Goal: Task Accomplishment & Management: Complete application form

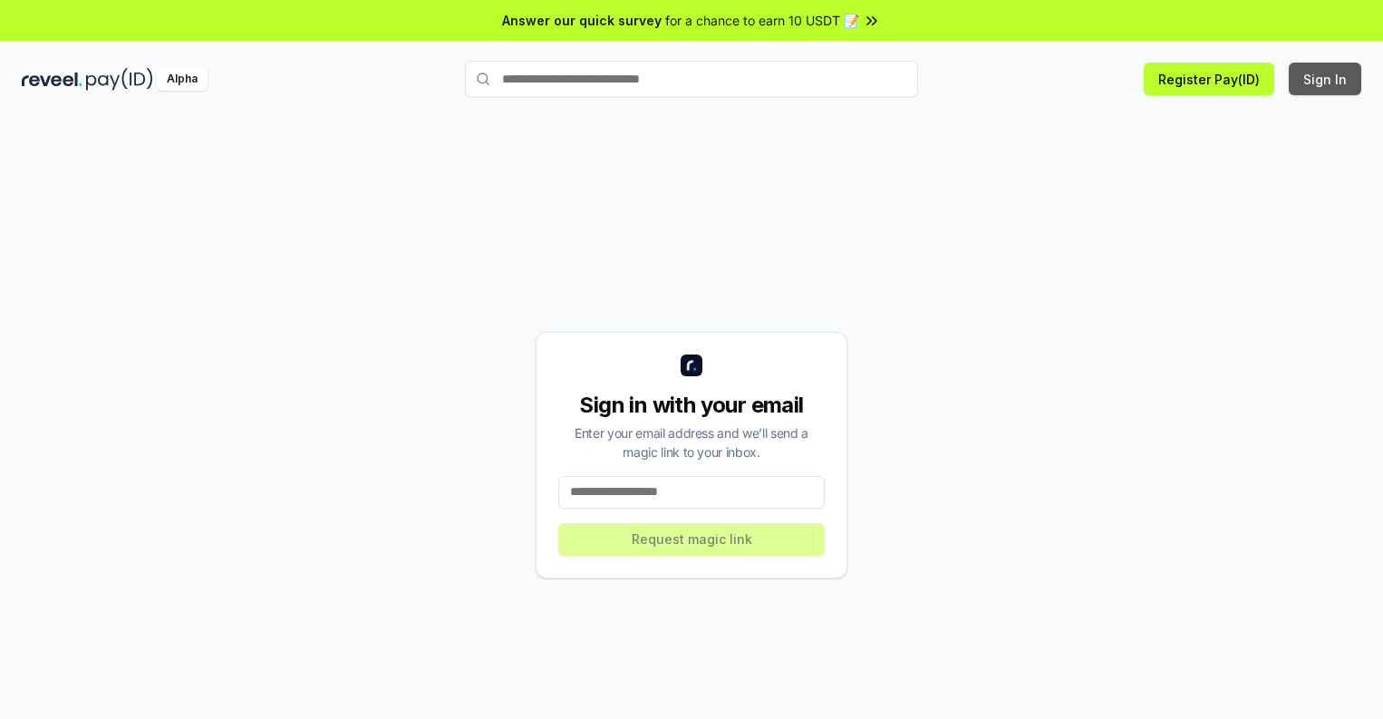
click at [1326, 79] on button "Sign In" at bounding box center [1325, 79] width 73 height 33
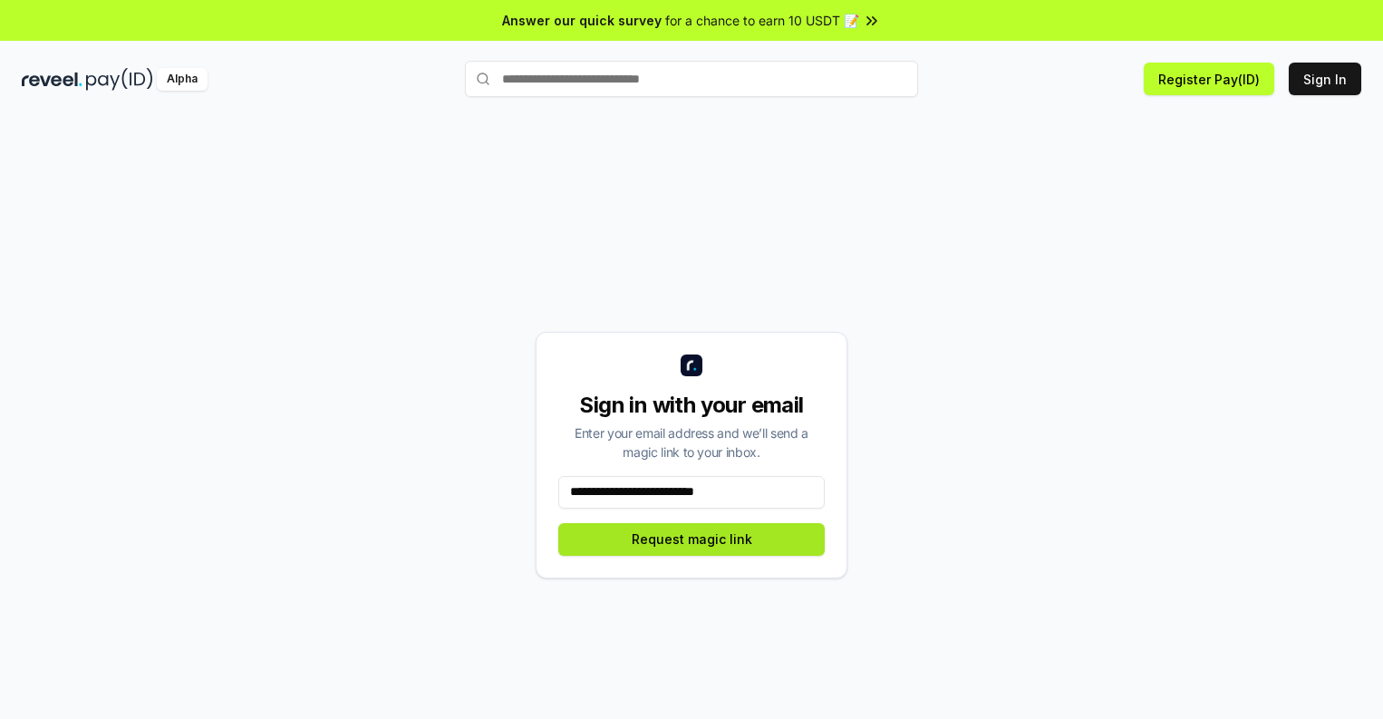
type input "**********"
click at [692, 538] on button "Request magic link" at bounding box center [691, 539] width 267 height 33
